Goal: Information Seeking & Learning: Find specific fact

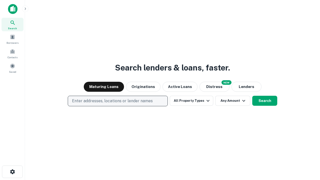
click at [118, 101] on p "Enter addresses, locations or lender names" at bounding box center [112, 101] width 81 height 6
type input "**********"
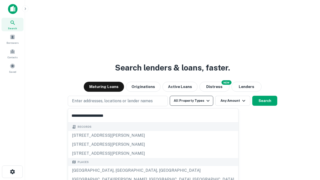
click at [120, 171] on div "[GEOGRAPHIC_DATA], [GEOGRAPHIC_DATA], [GEOGRAPHIC_DATA]" at bounding box center [153, 170] width 170 height 9
click at [192, 101] on button "All Property Types" at bounding box center [192, 101] width 44 height 10
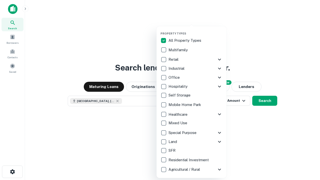
click at [196, 30] on button "button" at bounding box center [196, 30] width 70 height 0
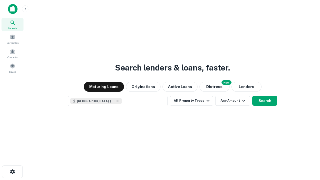
scroll to position [8, 0]
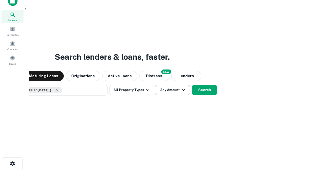
click at [155, 85] on button "Any Amount" at bounding box center [172, 90] width 35 height 10
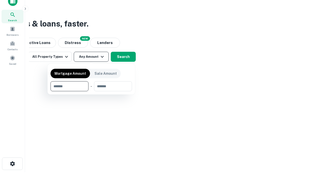
type input "*******"
click at [91, 91] on button "button" at bounding box center [92, 91] width 82 height 0
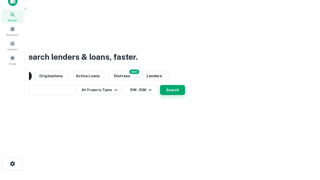
click at [160, 85] on button "Search" at bounding box center [172, 90] width 25 height 10
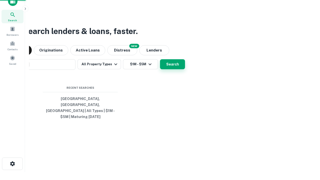
scroll to position [16, 142]
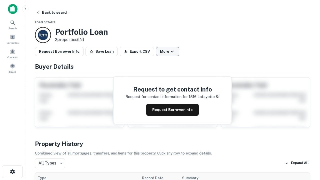
click at [168, 52] on button "More" at bounding box center [167, 51] width 23 height 9
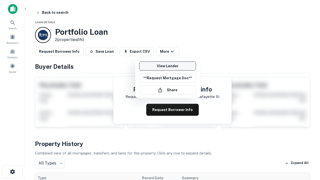
click at [168, 66] on link "View Lender" at bounding box center [167, 66] width 57 height 9
